Goal: Information Seeking & Learning: Check status

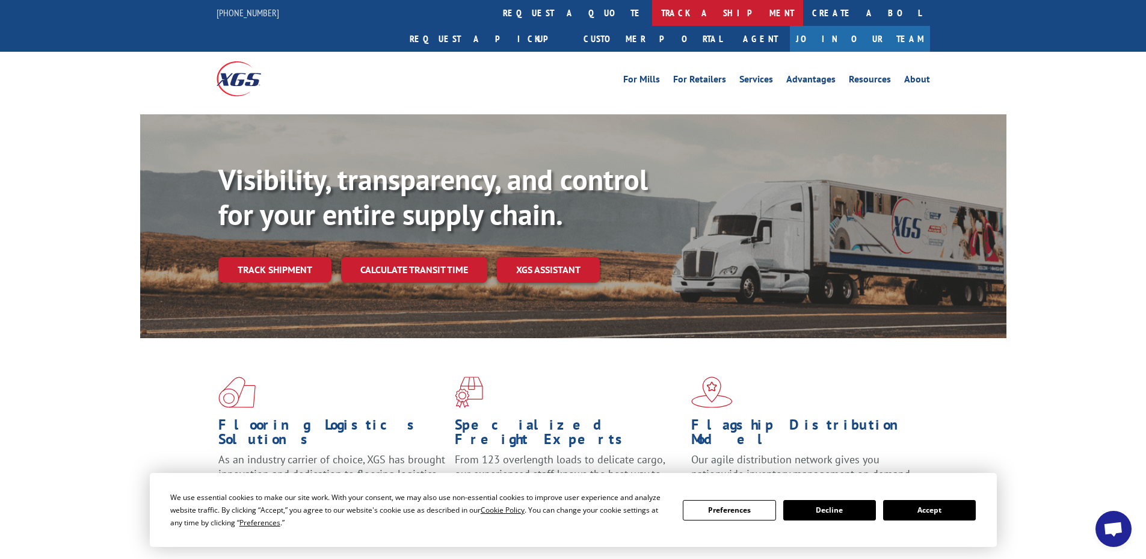
click at [652, 17] on link "track a shipment" at bounding box center [727, 13] width 151 height 26
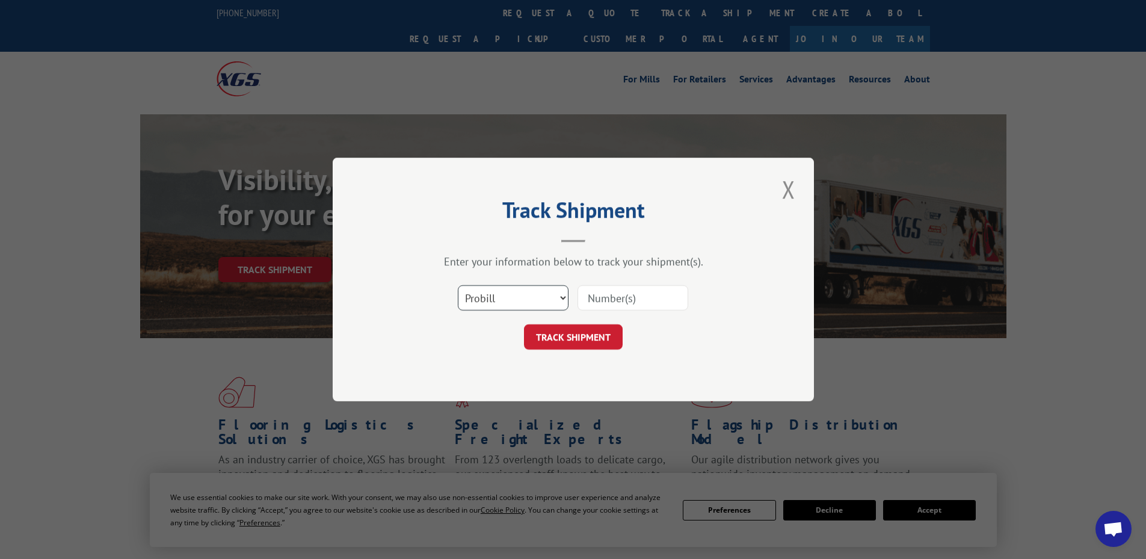
click at [509, 292] on select "Select category... Probill BOL PO" at bounding box center [513, 297] width 111 height 25
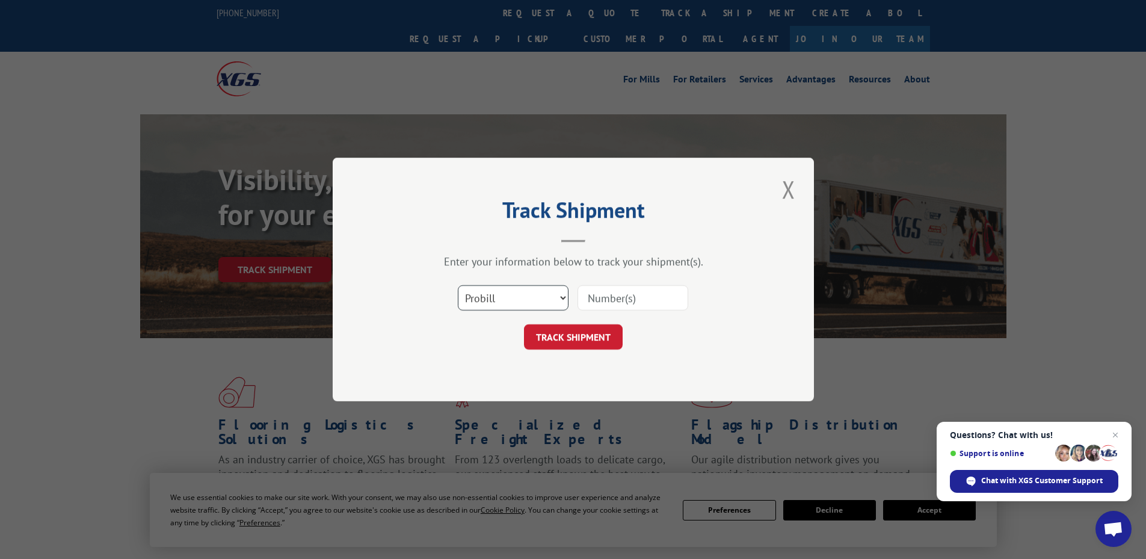
select select "bol"
click at [458, 285] on select "Select category... Probill BOL PO" at bounding box center [513, 297] width 111 height 25
click at [598, 304] on input at bounding box center [633, 297] width 111 height 25
paste input "5961308"
type input "5961308"
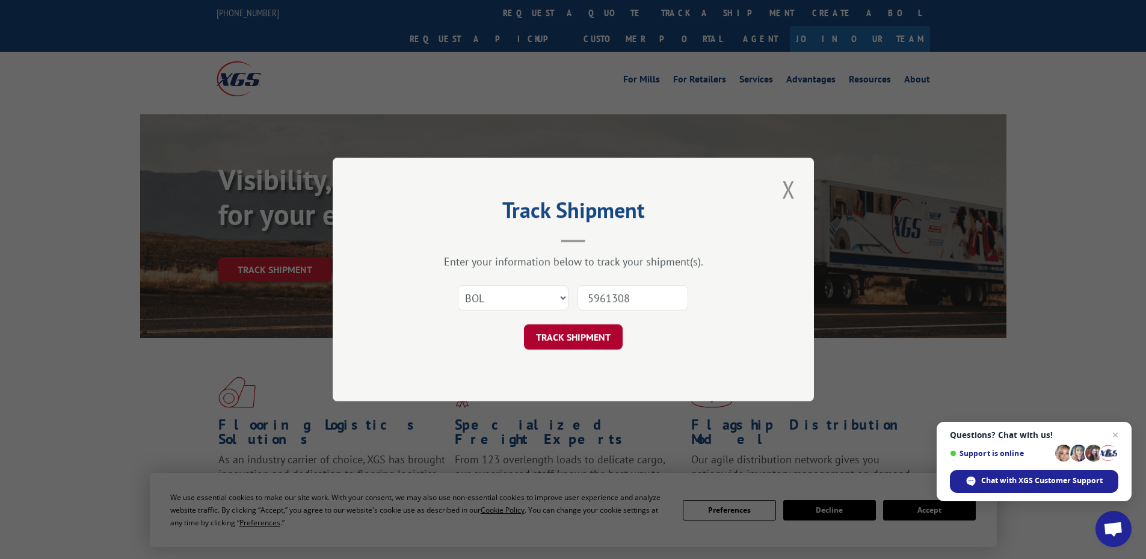
click at [554, 340] on button "TRACK SHIPMENT" at bounding box center [573, 336] width 99 height 25
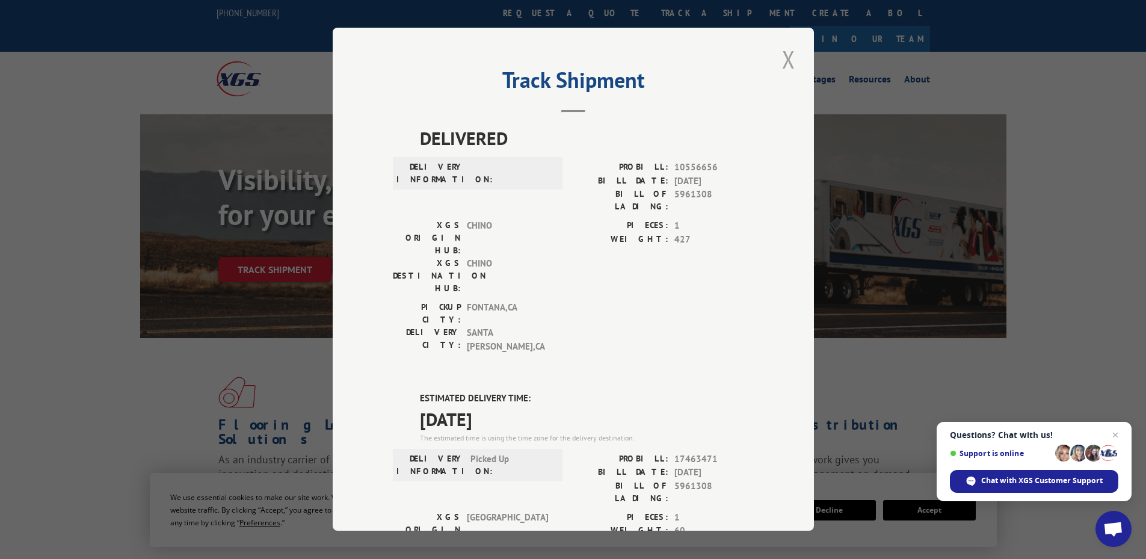
click at [788, 55] on button "Close modal" at bounding box center [788, 59] width 20 height 33
